Goal: Download file/media

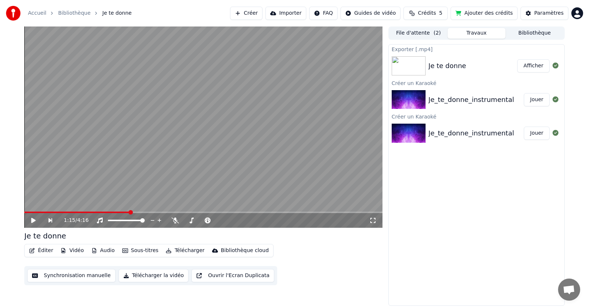
click at [246, 10] on button "Créer" at bounding box center [246, 13] width 32 height 13
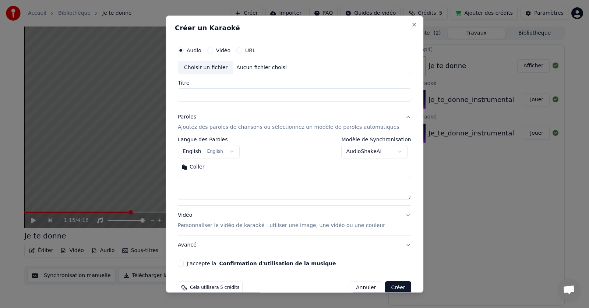
click at [221, 70] on div "Choisir un fichier" at bounding box center [205, 67] width 55 height 13
type input "*********"
click at [226, 184] on textarea at bounding box center [294, 188] width 233 height 24
paste textarea "**********"
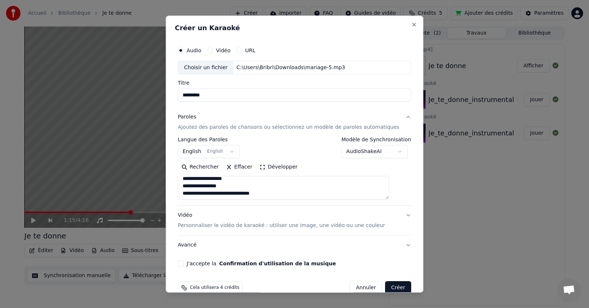
scroll to position [373, 0]
type textarea "**********"
click at [184, 262] on button "J'accepte la Confirmation d'utilisation de la musique" at bounding box center [181, 264] width 6 height 6
click at [385, 286] on button "Créer" at bounding box center [398, 288] width 26 height 13
select select "**"
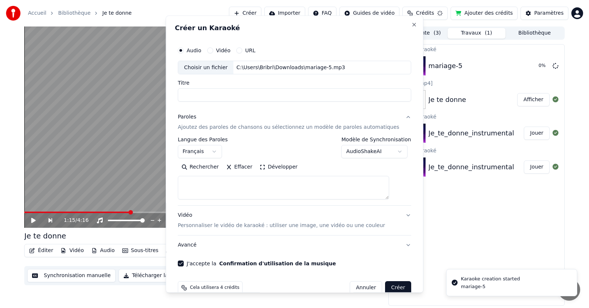
select select
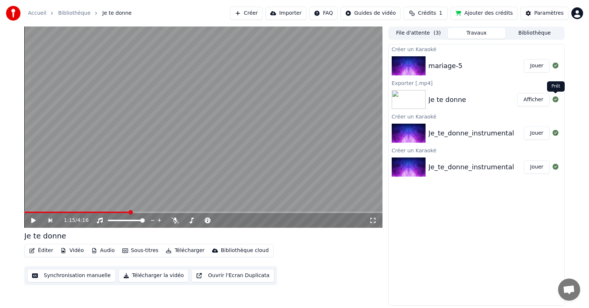
click at [534, 61] on button "Jouer" at bounding box center [537, 65] width 26 height 13
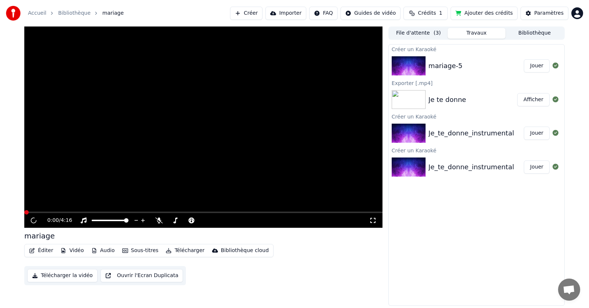
click at [534, 62] on button "Jouer" at bounding box center [537, 65] width 26 height 13
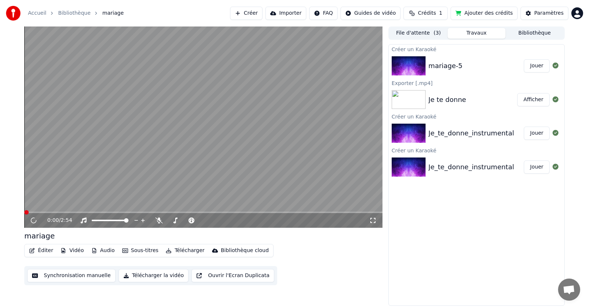
click at [129, 131] on video at bounding box center [203, 127] width 358 height 201
click at [422, 222] on div "Créer un Karaoké mariage-5 Jouer Exporter [.mp4] Je te donne Afficher Créer un …" at bounding box center [476, 175] width 176 height 262
click at [130, 165] on video at bounding box center [203, 127] width 358 height 201
click at [32, 221] on icon at bounding box center [33, 220] width 8 height 8
click at [532, 99] on button "Afficher" at bounding box center [533, 99] width 32 height 13
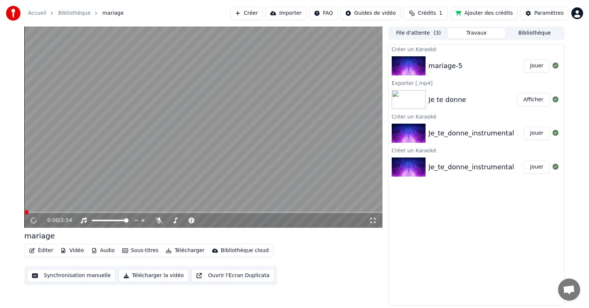
click at [540, 134] on button "Jouer" at bounding box center [537, 133] width 26 height 13
click at [537, 66] on button "Jouer" at bounding box center [537, 65] width 26 height 13
click at [149, 276] on button "Télécharger la vidéo" at bounding box center [154, 275] width 70 height 13
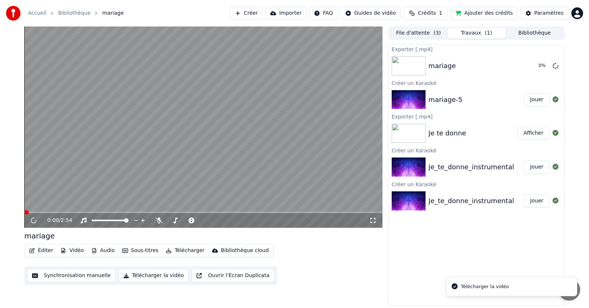
click at [180, 250] on button "Télécharger" at bounding box center [185, 251] width 45 height 10
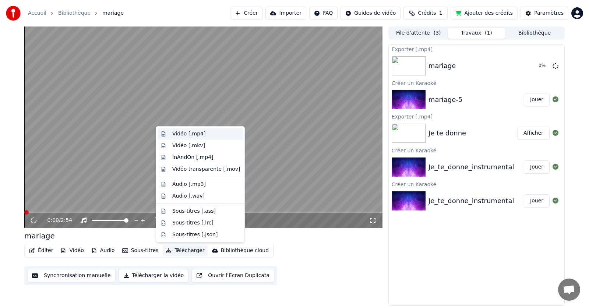
click at [197, 132] on div "Vidéo [.mp4]" at bounding box center [188, 133] width 33 height 7
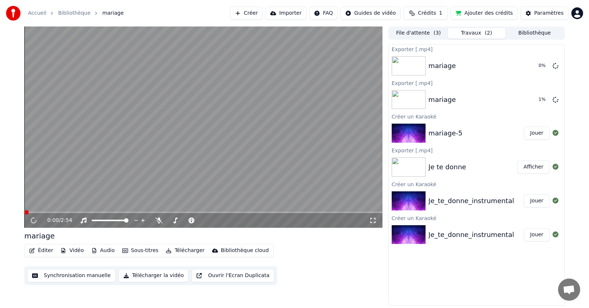
click at [409, 133] on img at bounding box center [409, 133] width 34 height 19
click at [535, 132] on button "Jouer" at bounding box center [537, 133] width 26 height 13
